Goal: Task Accomplishment & Management: Complete application form

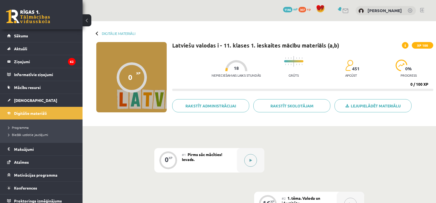
click at [248, 159] on button at bounding box center [250, 160] width 13 height 13
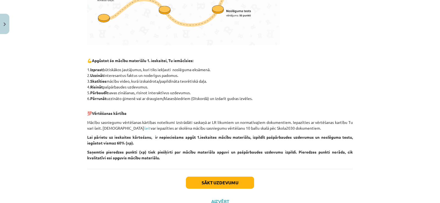
scroll to position [241, 0]
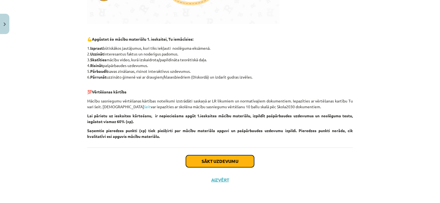
click at [222, 163] on button "Sākt uzdevumu" at bounding box center [220, 161] width 68 height 12
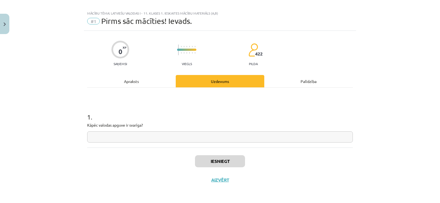
scroll to position [6, 0]
click at [197, 139] on input "text" at bounding box center [220, 136] width 266 height 11
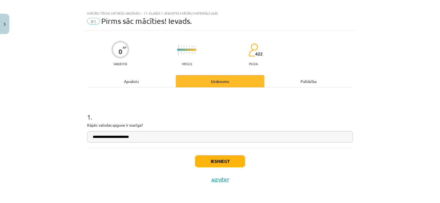
click at [104, 138] on input "**********" at bounding box center [220, 136] width 266 height 11
type input "**********"
click at [208, 160] on button "Iesniegt" at bounding box center [220, 161] width 50 height 12
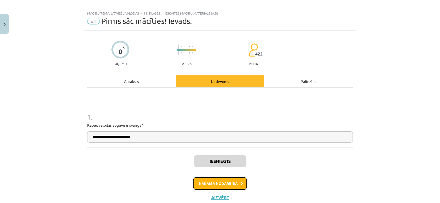
click at [211, 180] on button "Nākamā nodarbība" at bounding box center [220, 183] width 54 height 13
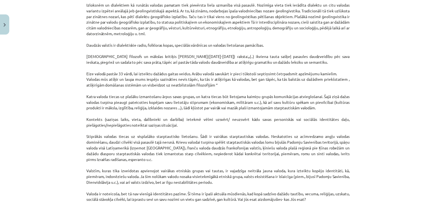
scroll to position [410, 0]
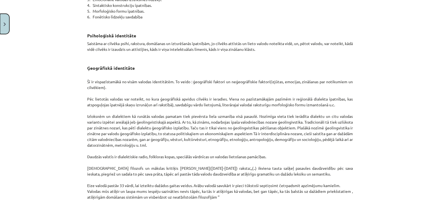
click at [0, 25] on button "Close" at bounding box center [4, 24] width 9 height 20
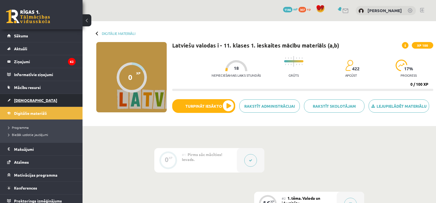
click at [25, 99] on span "[DEMOGRAPHIC_DATA]" at bounding box center [35, 100] width 43 height 5
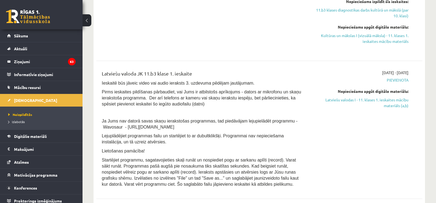
scroll to position [200, 0]
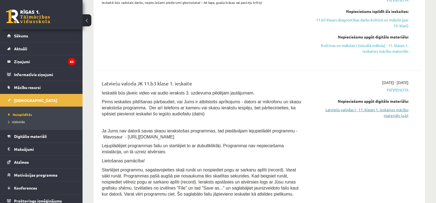
click at [384, 111] on link "Latviešu valodas I - 11. klases 1. ieskaites mācību materiāls (a,b)" at bounding box center [360, 113] width 97 height 12
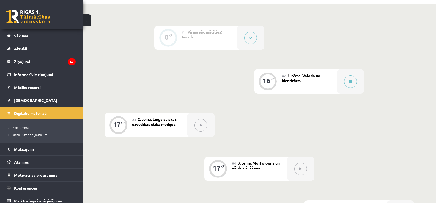
scroll to position [100, 0]
